Goal: Information Seeking & Learning: Learn about a topic

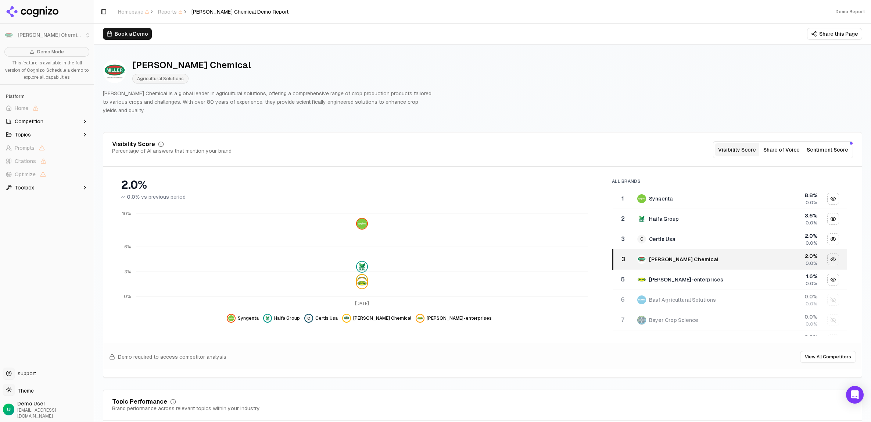
click at [31, 12] on icon at bounding box center [32, 11] width 53 height 11
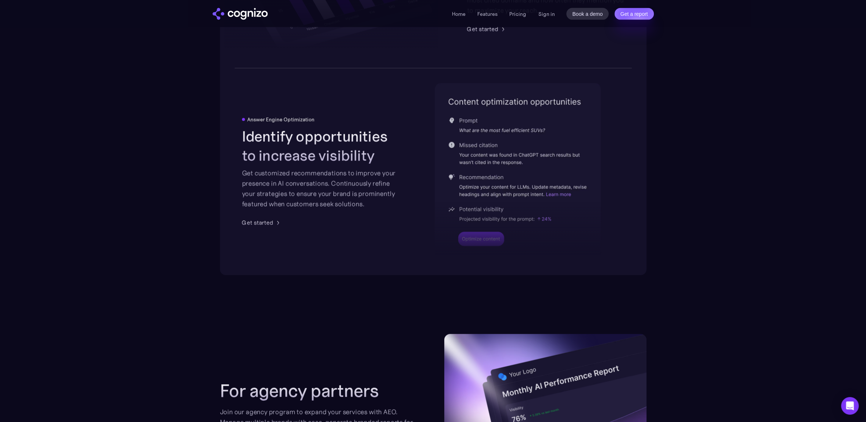
scroll to position [2132, 0]
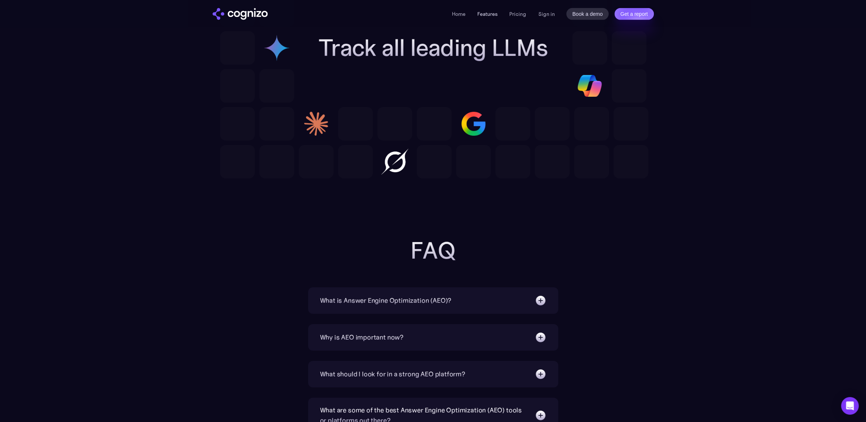
click at [484, 14] on link "Features" at bounding box center [487, 14] width 20 height 7
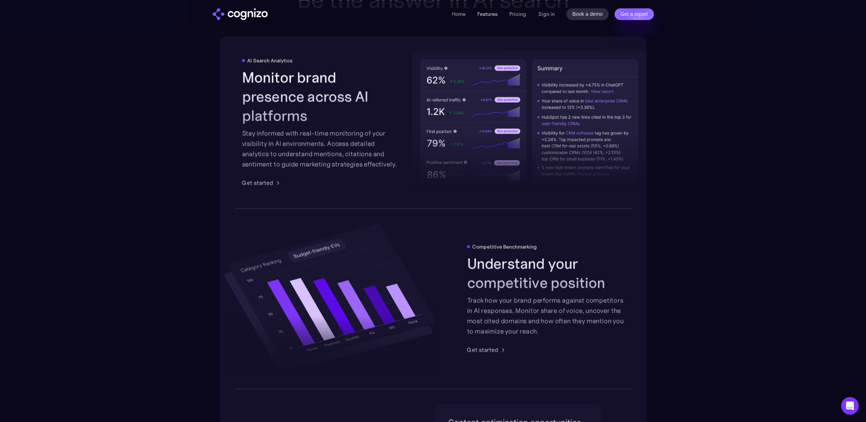
scroll to position [1145, 0]
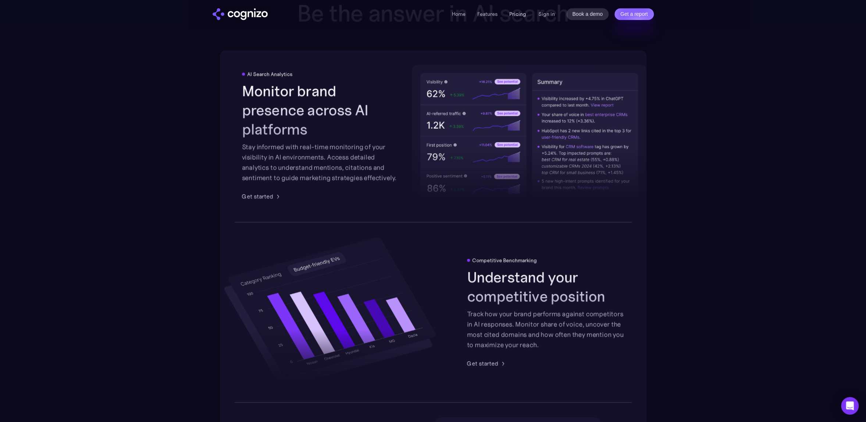
click at [520, 17] on link "Pricing" at bounding box center [517, 14] width 17 height 7
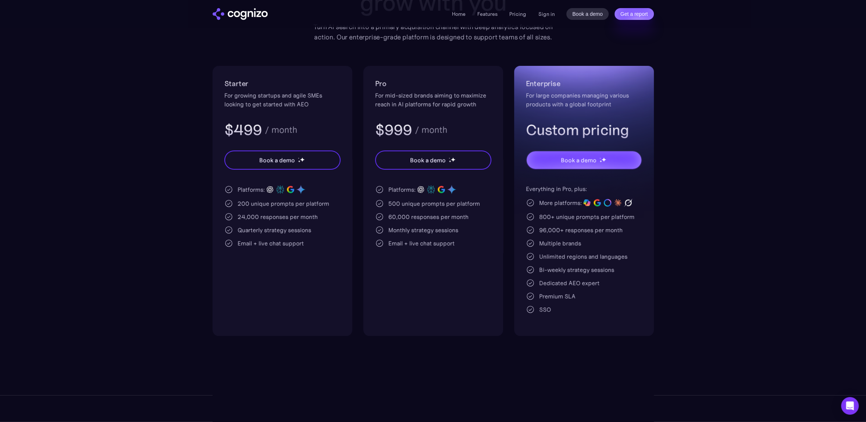
scroll to position [147, 0]
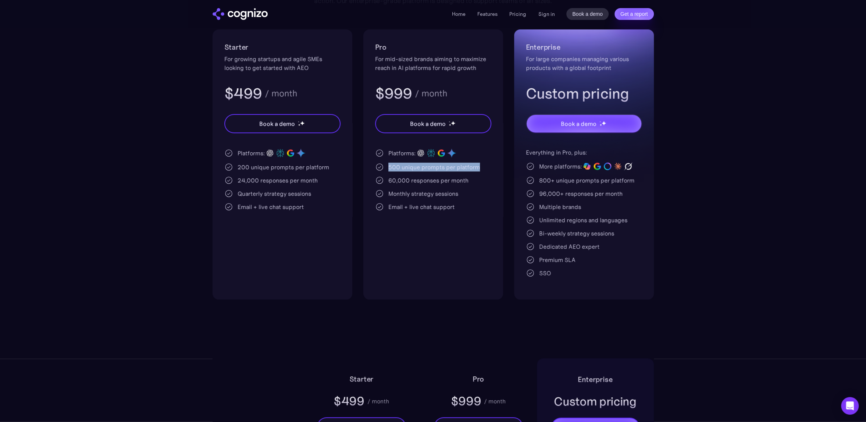
drag, startPoint x: 388, startPoint y: 165, endPoint x: 481, endPoint y: 165, distance: 92.6
click at [481, 165] on div "500 unique prompts per platform" at bounding box center [433, 166] width 116 height 9
click at [387, 218] on div "Pro For mid-sized brands aiming to maximize reach in AI platforms for rapid gro…" at bounding box center [433, 164] width 140 height 270
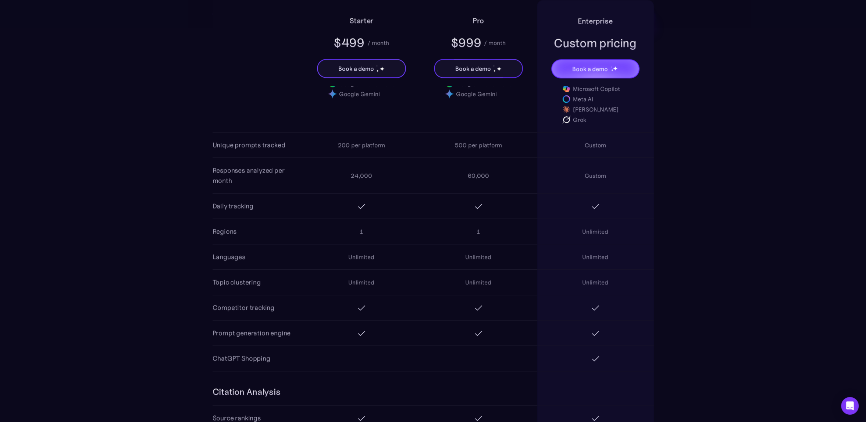
scroll to position [625, 0]
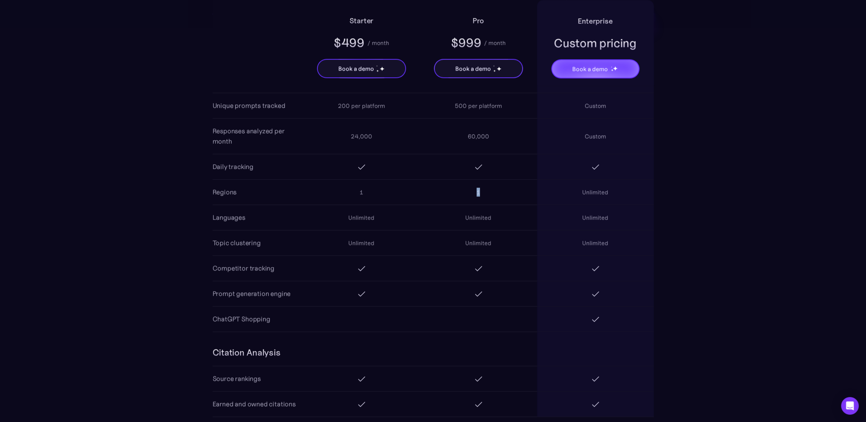
drag, startPoint x: 488, startPoint y: 192, endPoint x: 471, endPoint y: 194, distance: 17.3
click at [471, 194] on div "1" at bounding box center [478, 192] width 117 height 24
drag, startPoint x: 392, startPoint y: 195, endPoint x: 358, endPoint y: 195, distance: 34.2
click at [358, 195] on div "1" at bounding box center [361, 192] width 117 height 24
click at [438, 190] on div "1" at bounding box center [478, 192] width 117 height 24
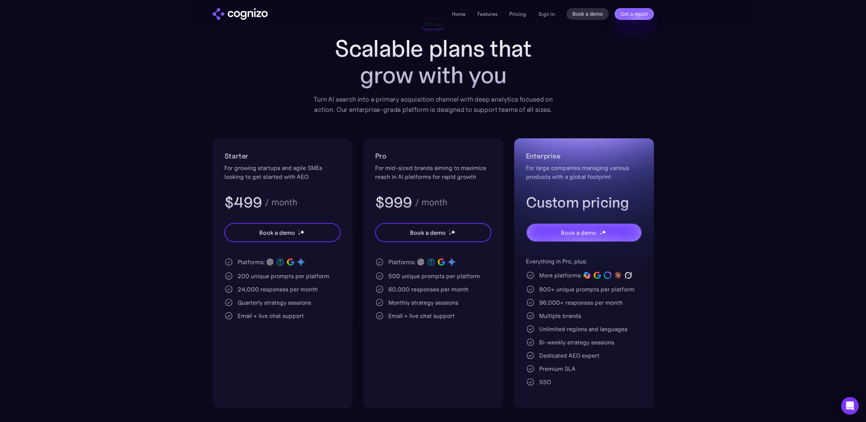
scroll to position [0, 0]
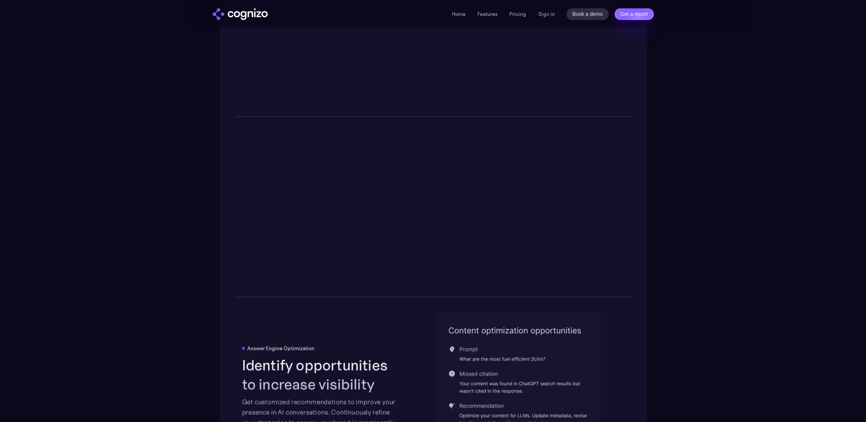
scroll to position [1145, 0]
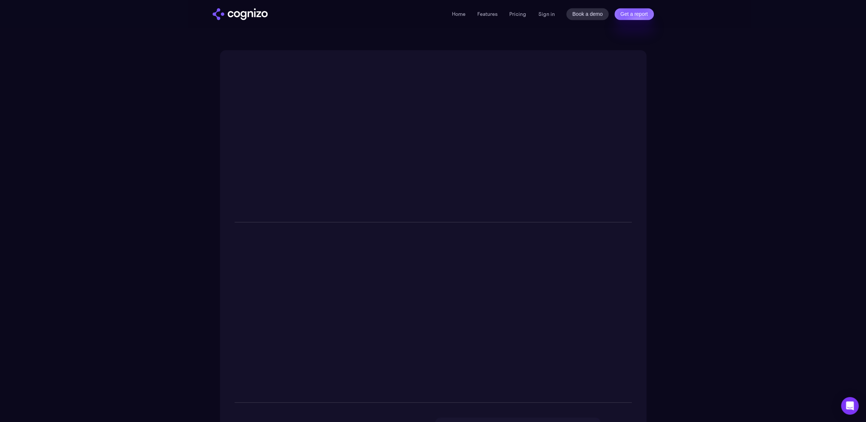
scroll to position [2132, 0]
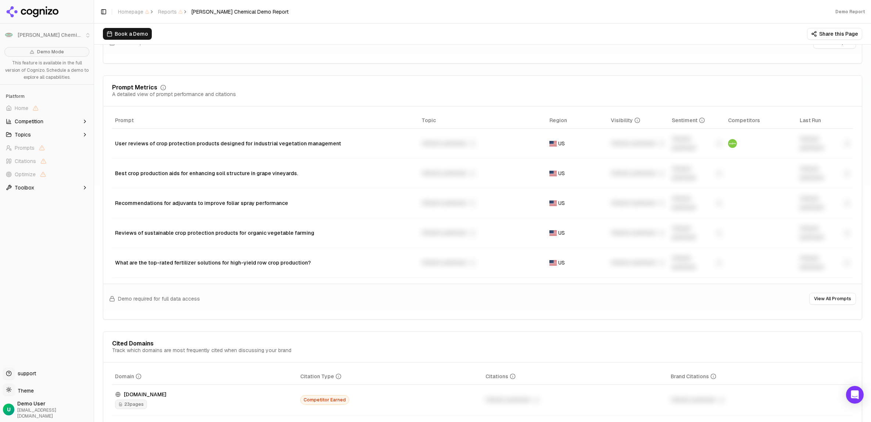
scroll to position [489, 0]
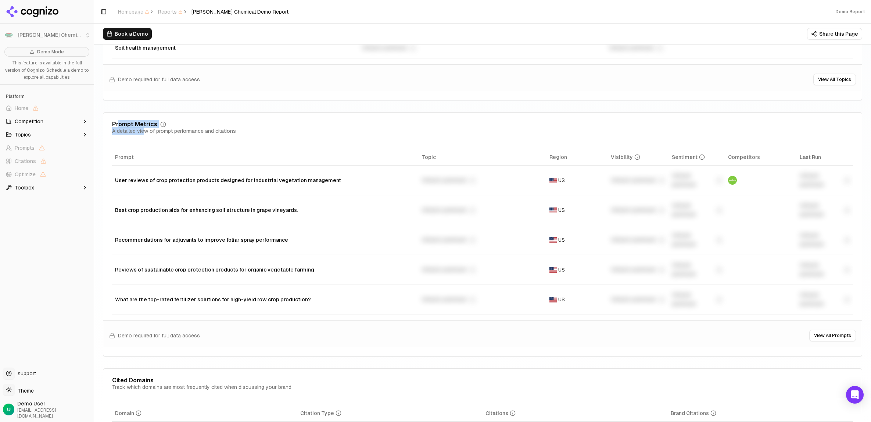
drag, startPoint x: 119, startPoint y: 113, endPoint x: 143, endPoint y: 126, distance: 27.8
click at [143, 126] on div "Prompt Metrics A detailed view of prompt performance and citations" at bounding box center [482, 132] width 759 height 22
click at [354, 121] on div "Prompt Metrics A detailed view of prompt performance and citations" at bounding box center [482, 127] width 741 height 13
click at [28, 14] on icon at bounding box center [29, 12] width 6 height 6
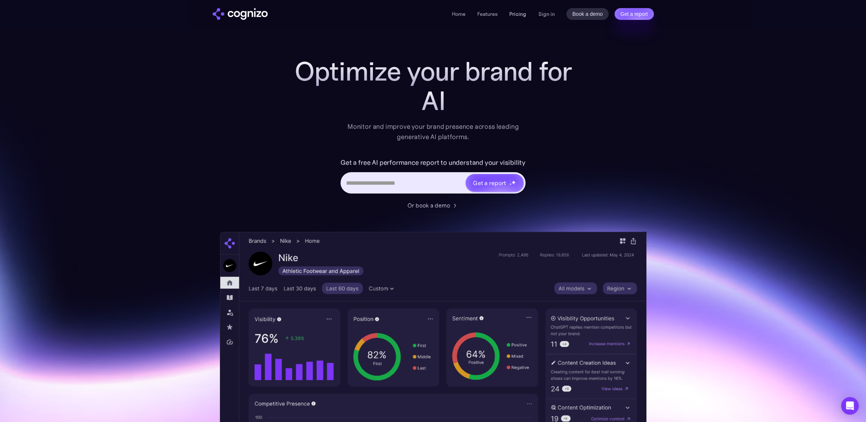
click at [519, 14] on link "Pricing" at bounding box center [517, 14] width 17 height 7
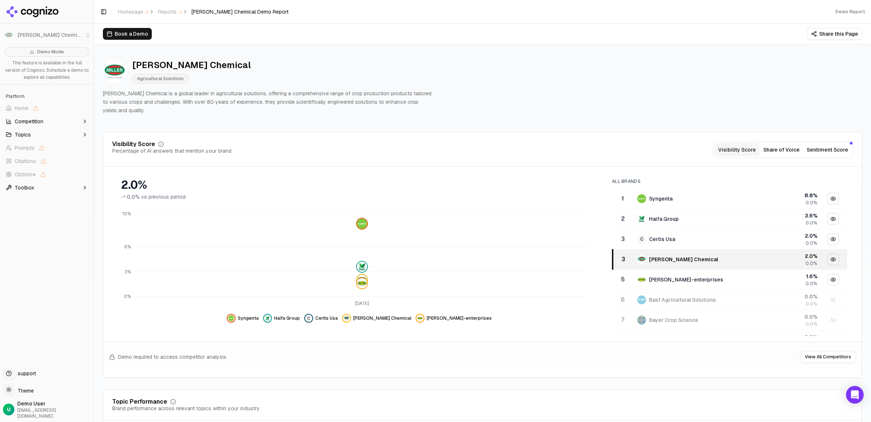
click at [515, 341] on div "Demo required to access competitor analysis View All Competitors" at bounding box center [482, 354] width 759 height 27
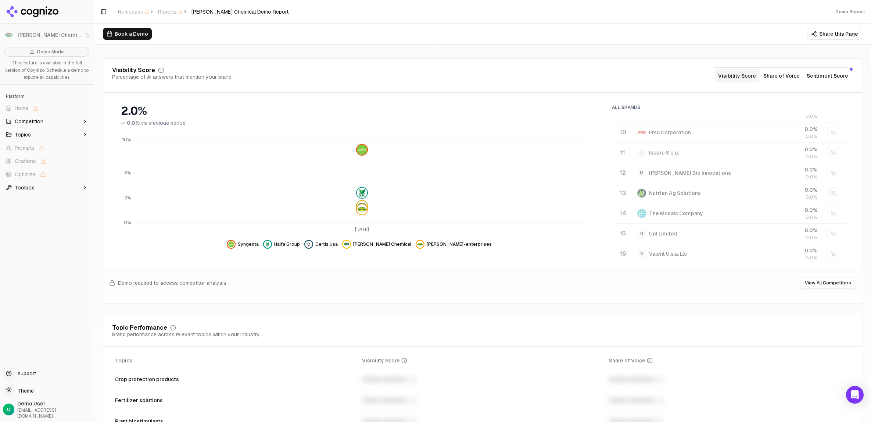
scroll to position [110, 0]
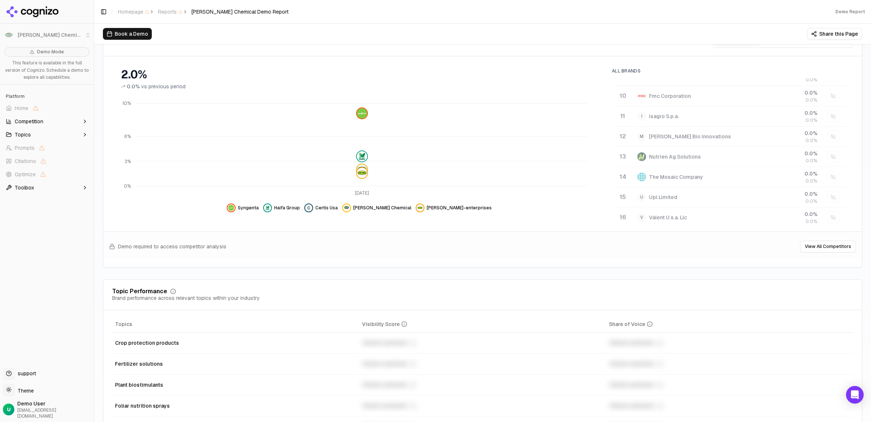
click at [120, 36] on button "Book a Demo" at bounding box center [127, 34] width 49 height 12
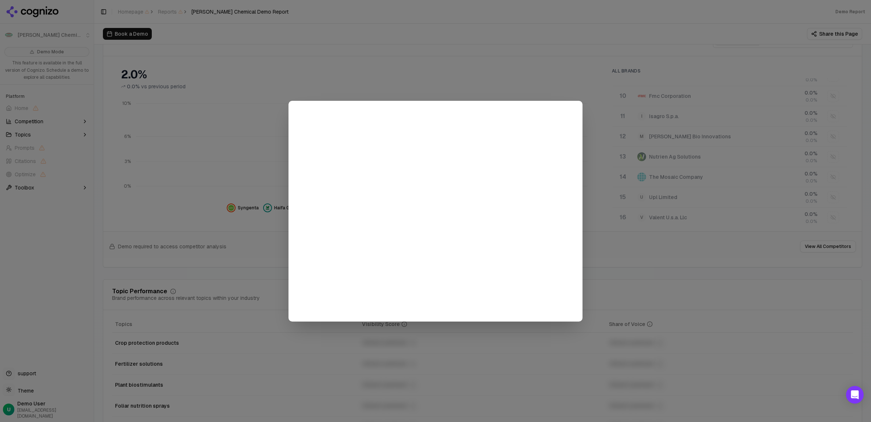
click at [478, 20] on div at bounding box center [435, 211] width 871 height 422
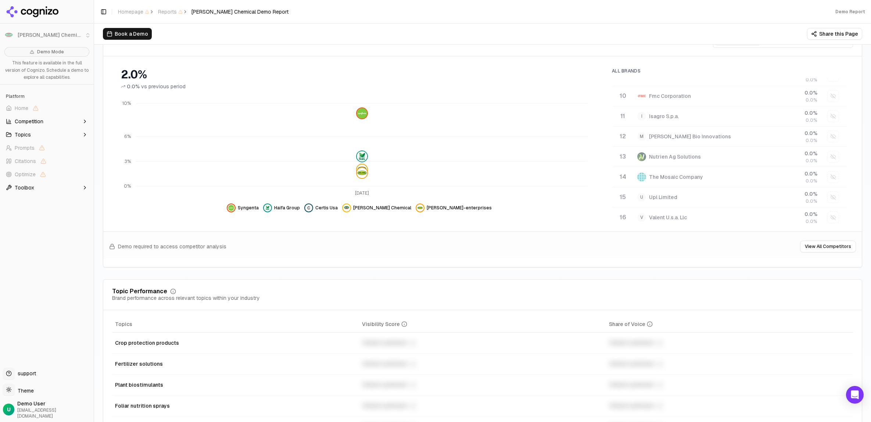
drag, startPoint x: 127, startPoint y: 35, endPoint x: 131, endPoint y: 36, distance: 4.1
click at [131, 36] on button "Book a Demo" at bounding box center [127, 34] width 49 height 12
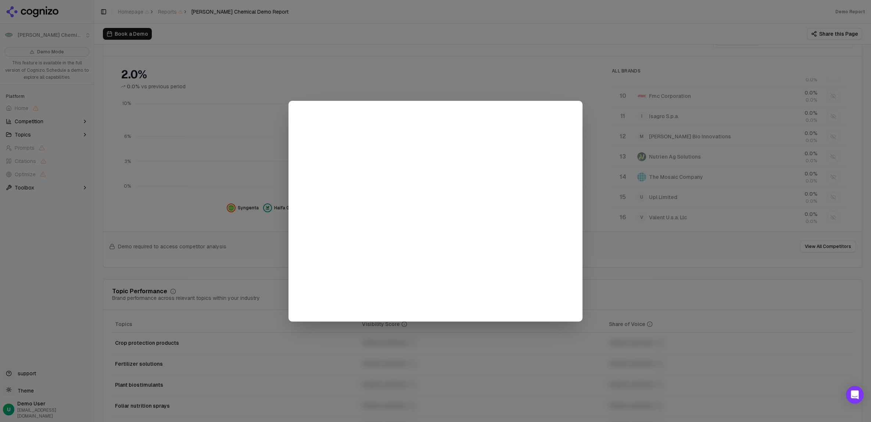
click at [305, 319] on div at bounding box center [436, 211] width 294 height 221
click at [262, 257] on div at bounding box center [435, 211] width 871 height 422
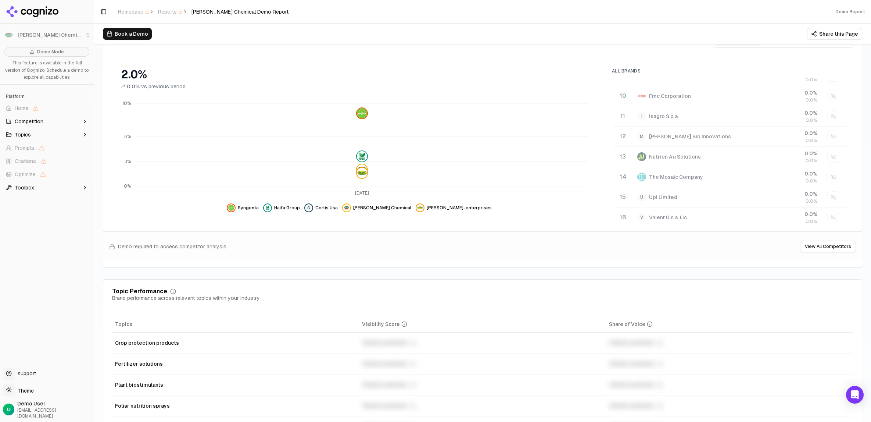
click at [15, 276] on div "Demo Mode This feature is available in the full version of Cognizo. Schedule a …" at bounding box center [47, 204] width 94 height 320
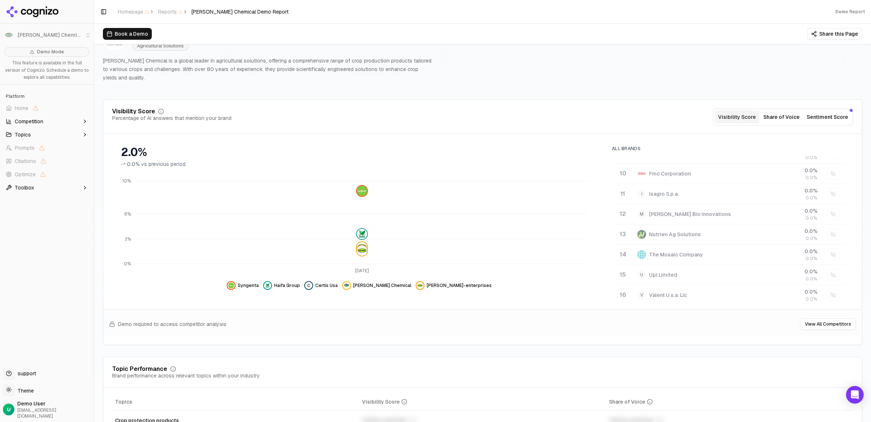
scroll to position [0, 0]
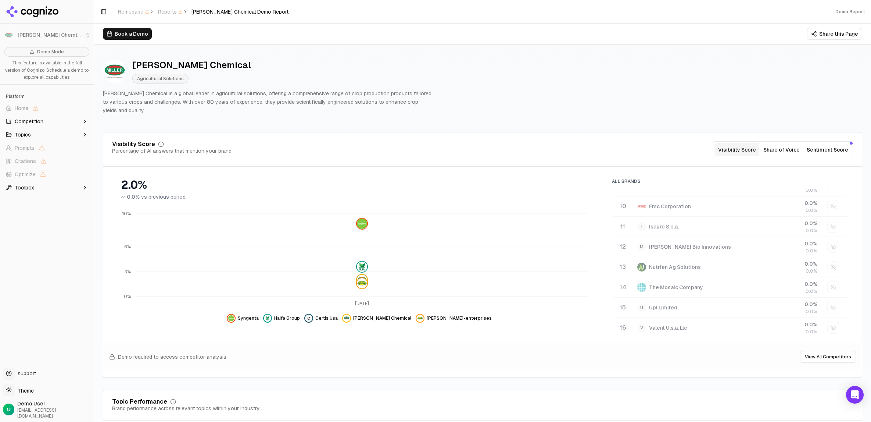
click at [28, 296] on div "Demo Mode This feature is available in the full version of Cognizo. Schedule a …" at bounding box center [47, 204] width 94 height 320
drag, startPoint x: 157, startPoint y: 347, endPoint x: 254, endPoint y: 344, distance: 97.5
click at [254, 344] on div "Demo required to access competitor analysis View All Competitors" at bounding box center [482, 354] width 759 height 27
click at [313, 341] on div "Demo required to access competitor analysis View All Competitors" at bounding box center [482, 354] width 759 height 27
click at [58, 330] on div "Demo Mode This feature is available in the full version of Cognizo. Schedule a …" at bounding box center [47, 204] width 94 height 320
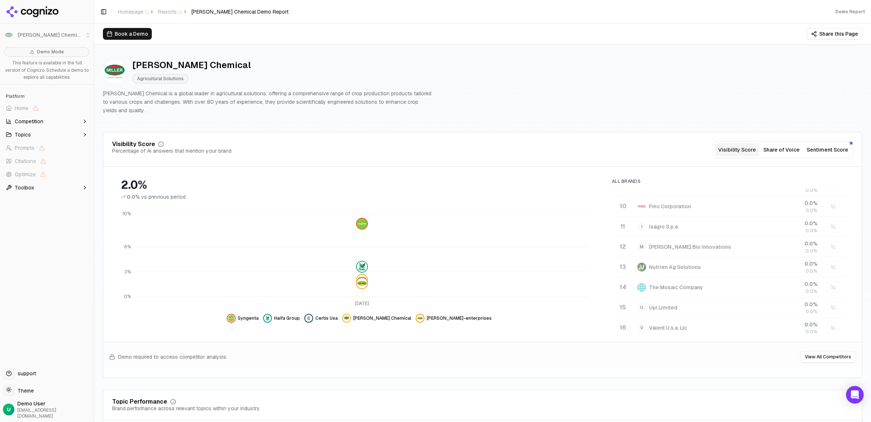
click at [39, 321] on div "Demo Mode This feature is available in the full version of Cognizo. Schedule a …" at bounding box center [47, 204] width 94 height 320
click at [53, 314] on div "Demo Mode This feature is available in the full version of Cognizo. Schedule a …" at bounding box center [47, 204] width 94 height 320
click at [38, 287] on div "Demo Mode This feature is available in the full version of Cognizo. Schedule a …" at bounding box center [47, 204] width 94 height 320
click at [846, 33] on button "Share this Page" at bounding box center [834, 34] width 55 height 12
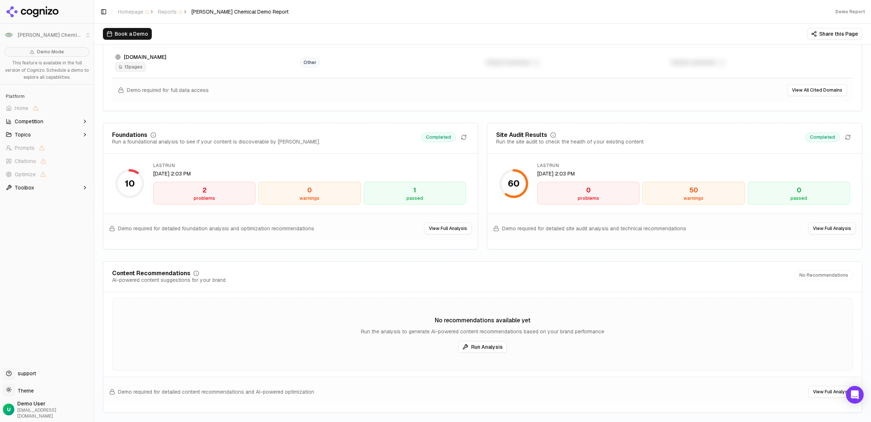
scroll to position [1029, 0]
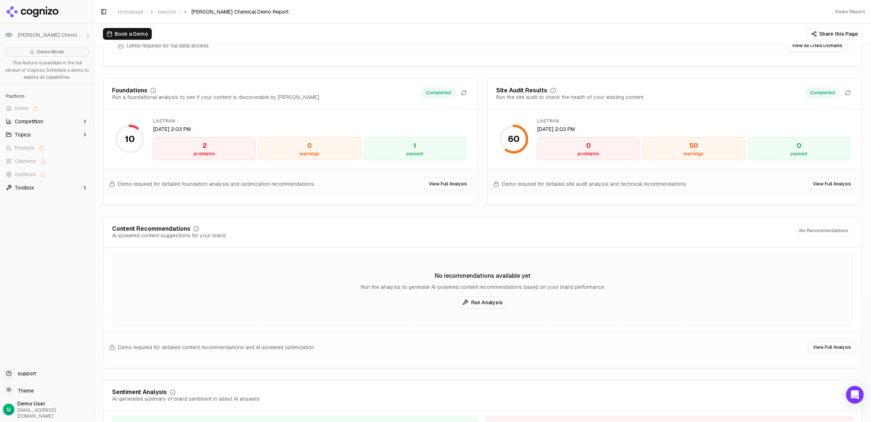
click at [457, 178] on button "View Full Analysis" at bounding box center [448, 184] width 48 height 12
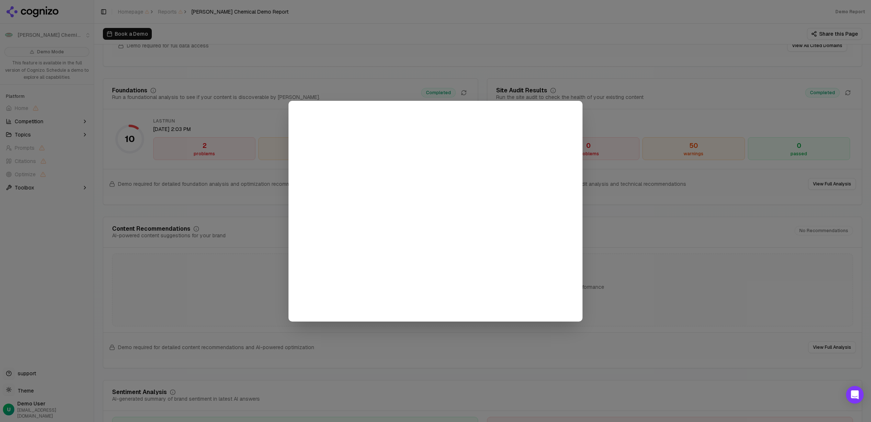
click at [389, 42] on div at bounding box center [435, 211] width 871 height 422
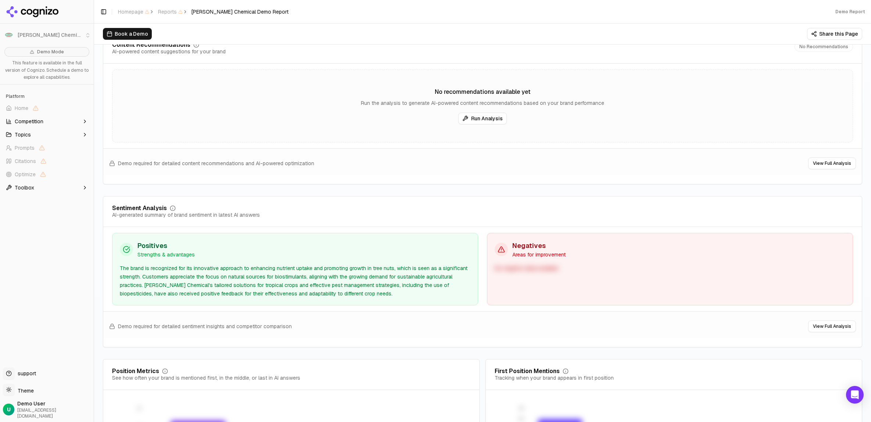
scroll to position [1334, 0]
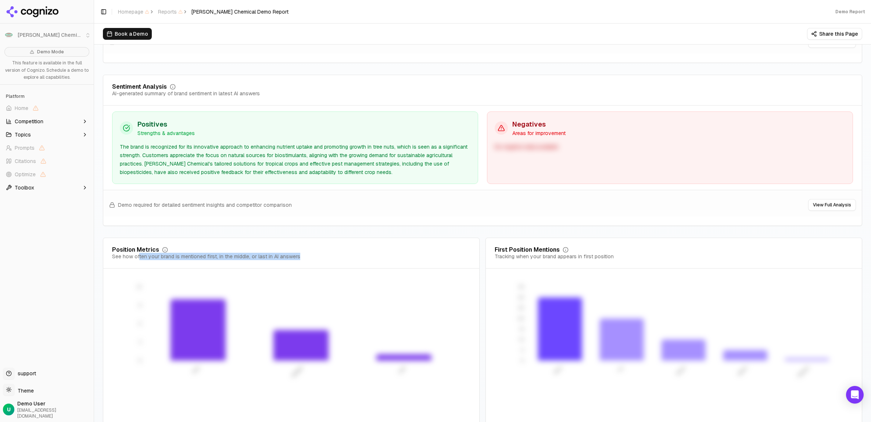
drag, startPoint x: 311, startPoint y: 248, endPoint x: 139, endPoint y: 250, distance: 172.0
click at [139, 250] on div "Position Metrics See how often your brand is mentioned first, in the middle, or…" at bounding box center [291, 258] width 376 height 22
click at [405, 247] on div "Position Metrics See how often your brand is mentioned first, in the middle, or…" at bounding box center [291, 253] width 358 height 13
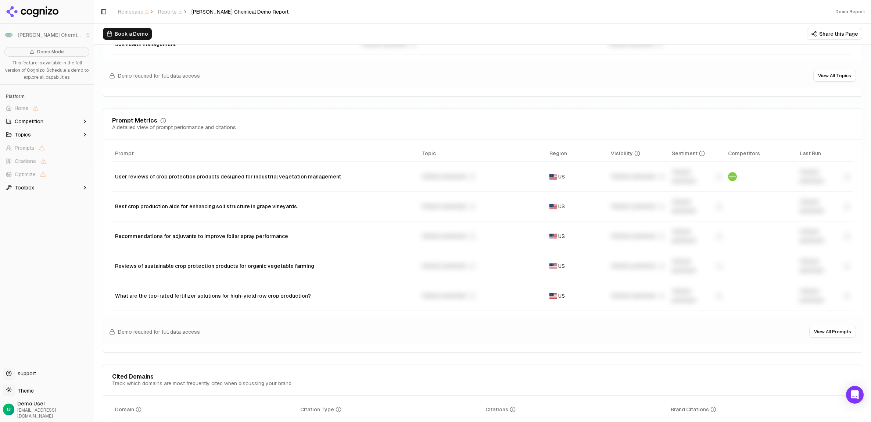
scroll to position [515, 0]
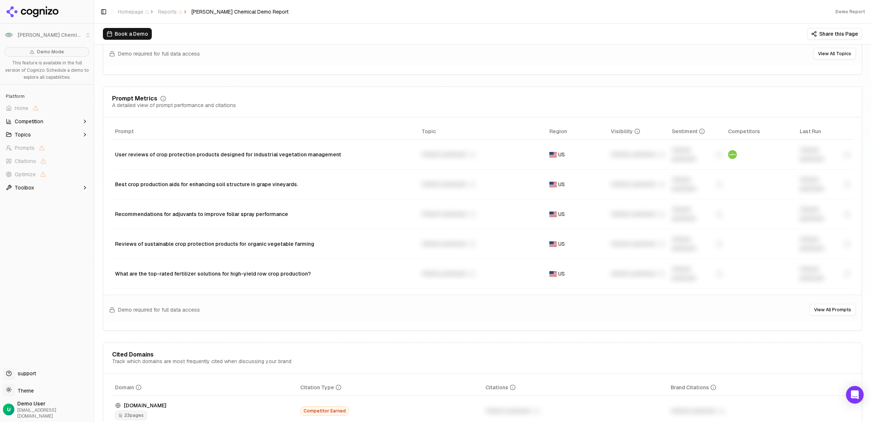
click at [830, 304] on button "View All Prompts" at bounding box center [832, 310] width 47 height 12
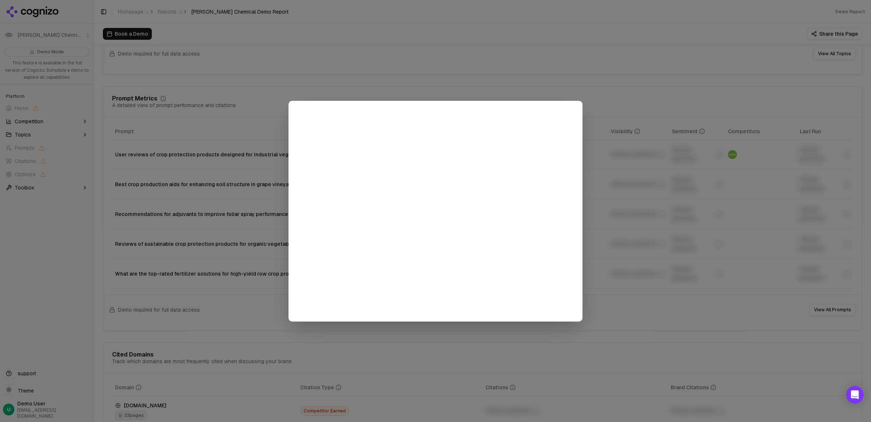
click at [477, 70] on div at bounding box center [435, 211] width 871 height 422
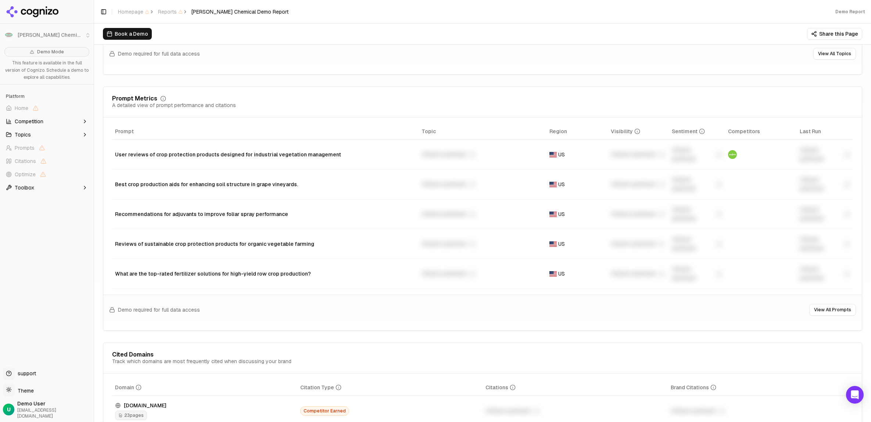
click at [31, 187] on span "Toolbox" at bounding box center [24, 187] width 19 height 7
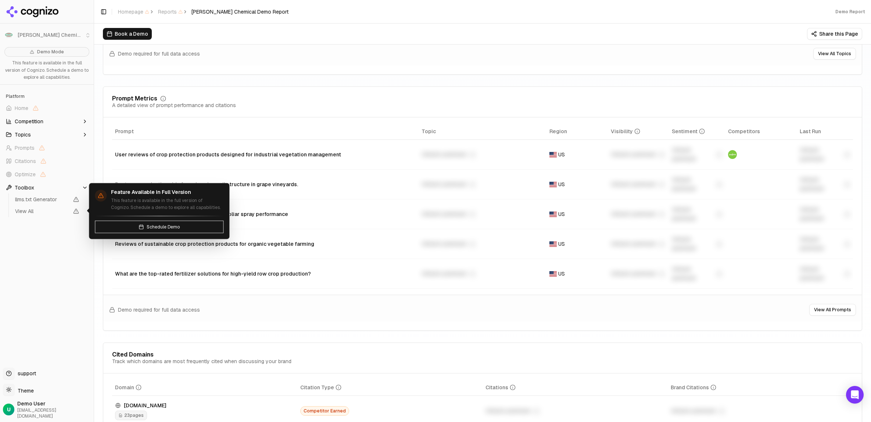
click at [40, 210] on span "View All" at bounding box center [42, 210] width 54 height 7
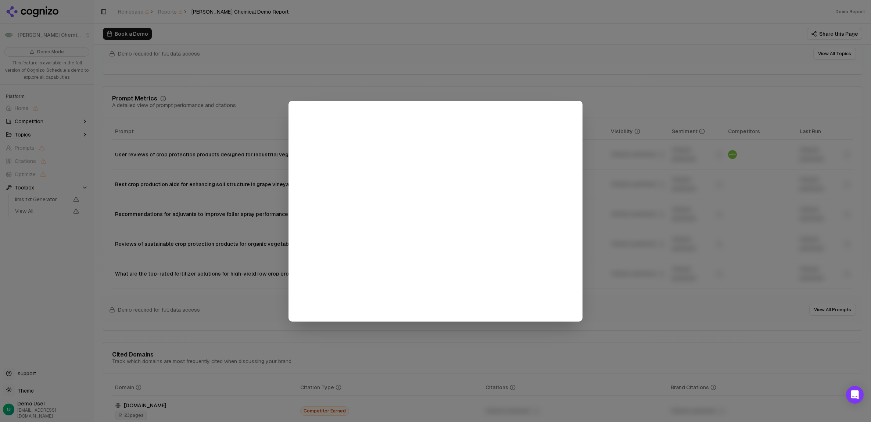
click at [64, 218] on div at bounding box center [435, 211] width 871 height 422
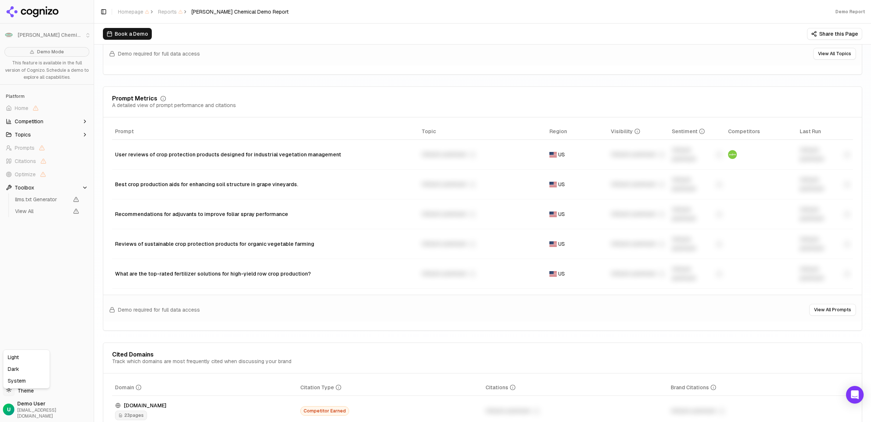
click at [26, 398] on html "[PERSON_NAME] Chemical Demo Mode This feature is available in the full version …" at bounding box center [435, 211] width 871 height 422
click at [91, 375] on html "[PERSON_NAME] Chemical Demo Mode This feature is available in the full version …" at bounding box center [435, 211] width 871 height 422
click at [24, 377] on span "support" at bounding box center [25, 372] width 21 height 7
click at [23, 377] on span "support" at bounding box center [25, 372] width 21 height 7
click at [58, 382] on div "Support support" at bounding box center [47, 374] width 88 height 15
